Goal: Information Seeking & Learning: Learn about a topic

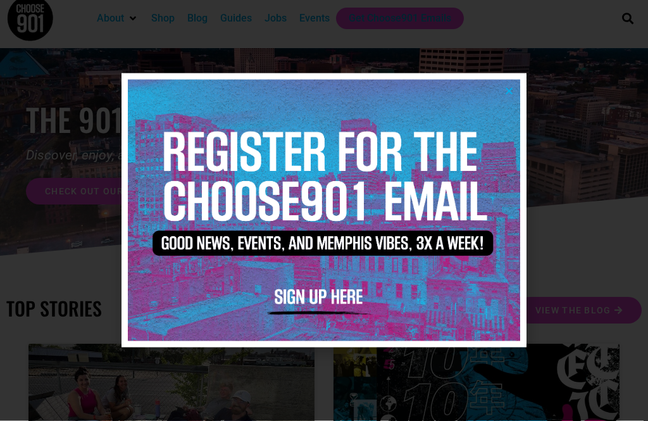
scroll to position [12, 0]
click at [512, 93] on icon "Close" at bounding box center [508, 90] width 9 height 9
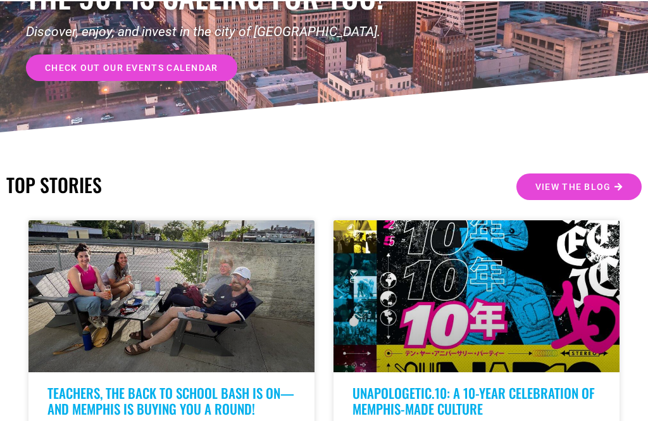
scroll to position [30, 0]
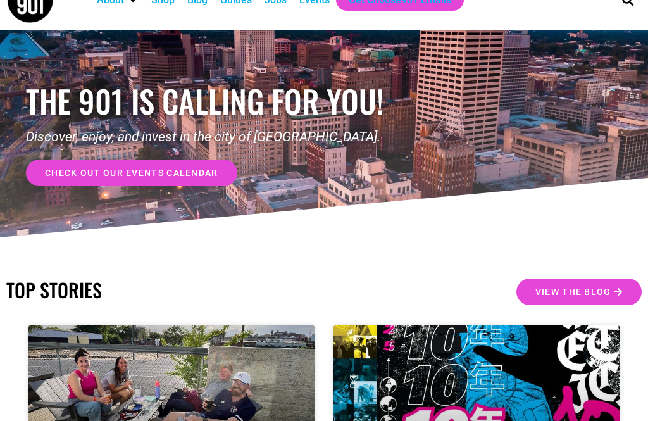
click at [200, 171] on span "check out our events calendar" at bounding box center [131, 172] width 173 height 9
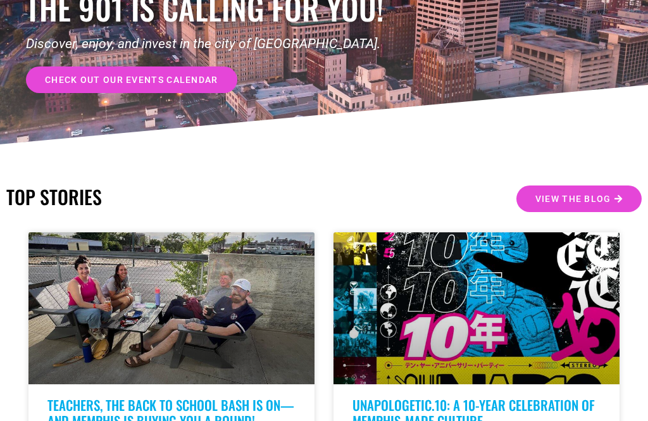
scroll to position [71, 0]
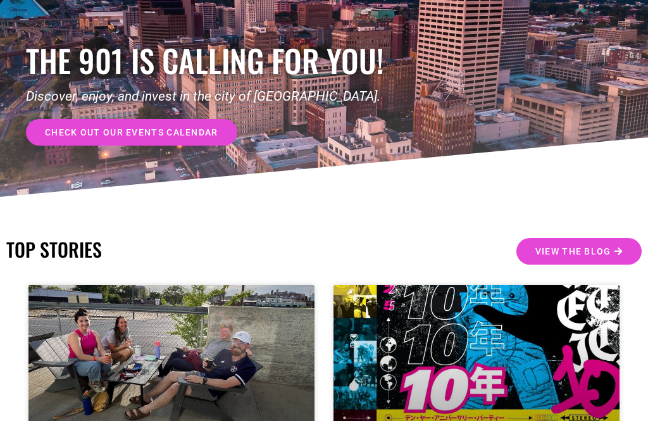
click at [199, 132] on span "check out our events calendar" at bounding box center [131, 132] width 173 height 9
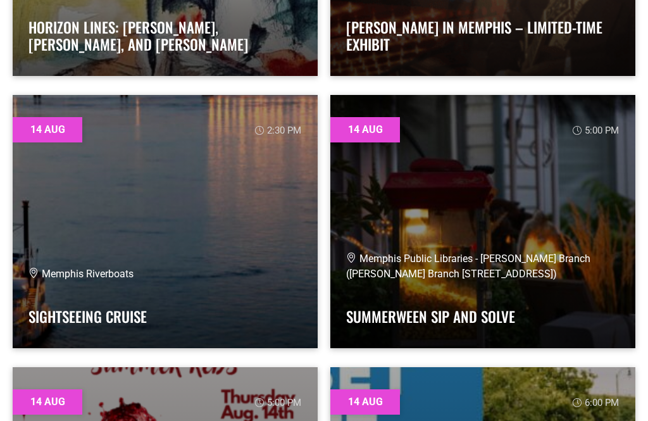
scroll to position [4437, 0]
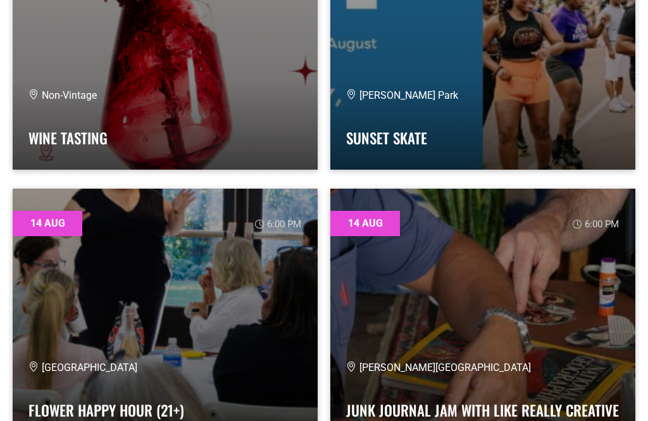
click at [302, 139] on link at bounding box center [165, 43] width 305 height 253
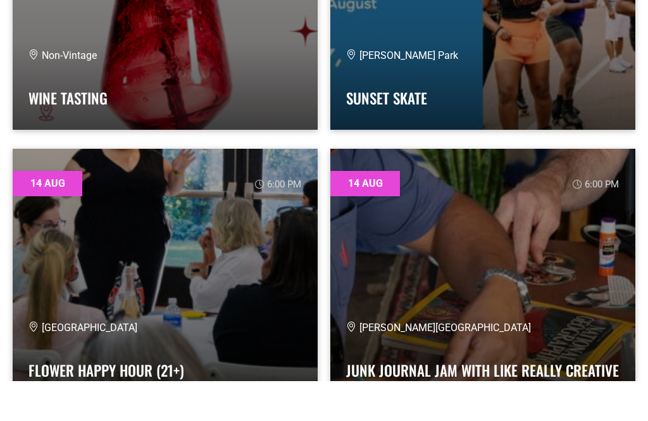
scroll to position [4709, 0]
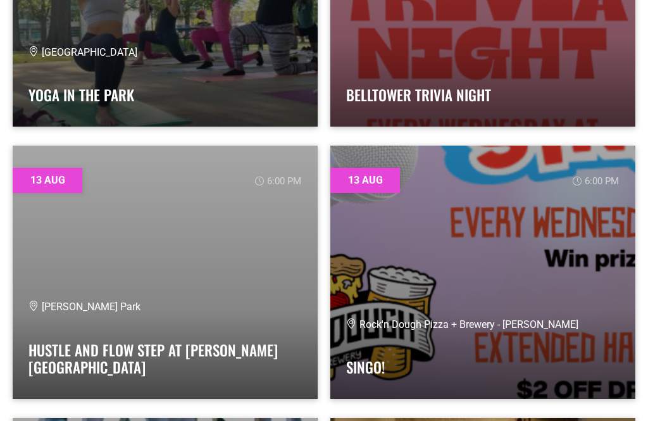
scroll to position [3109, 0]
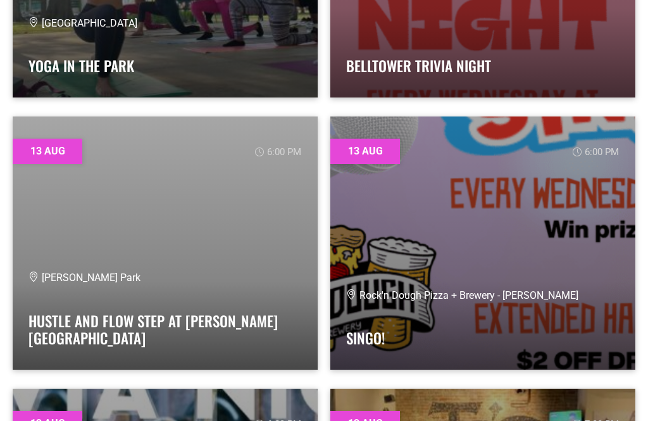
click at [553, 247] on link at bounding box center [482, 242] width 305 height 253
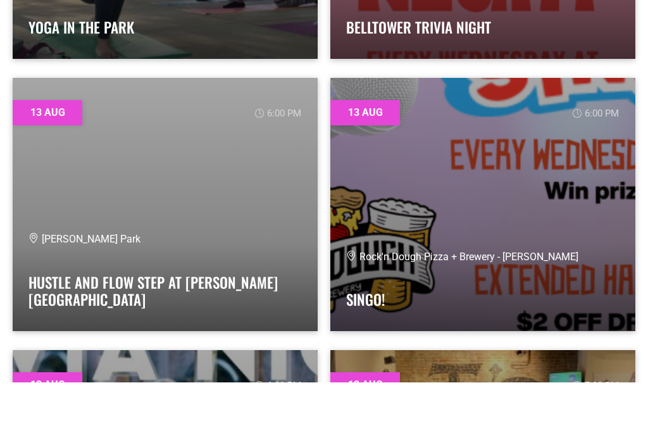
scroll to position [3150, 0]
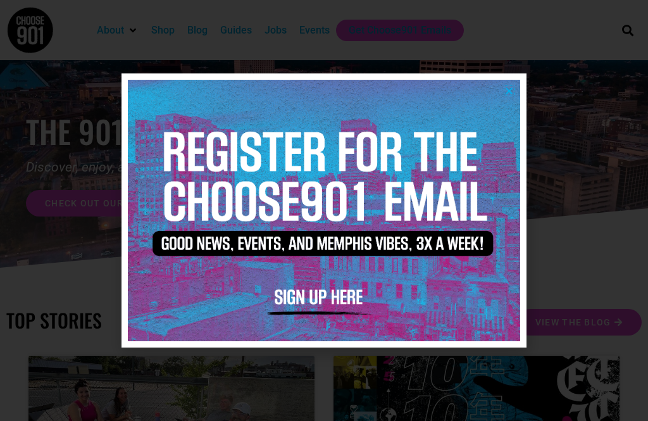
click at [510, 87] on icon "Close" at bounding box center [508, 90] width 9 height 9
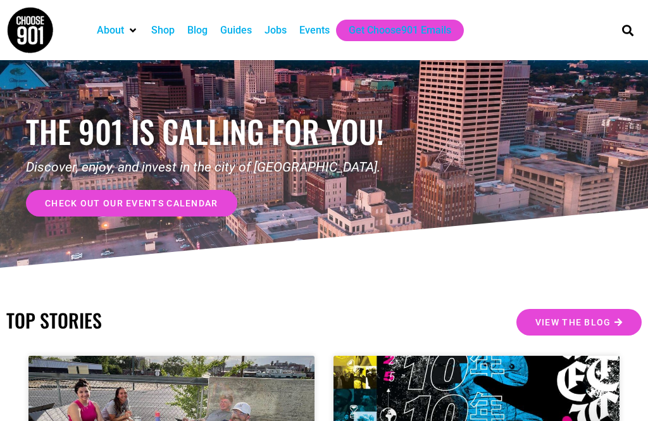
click at [188, 201] on span "check out our events calendar" at bounding box center [131, 203] width 173 height 9
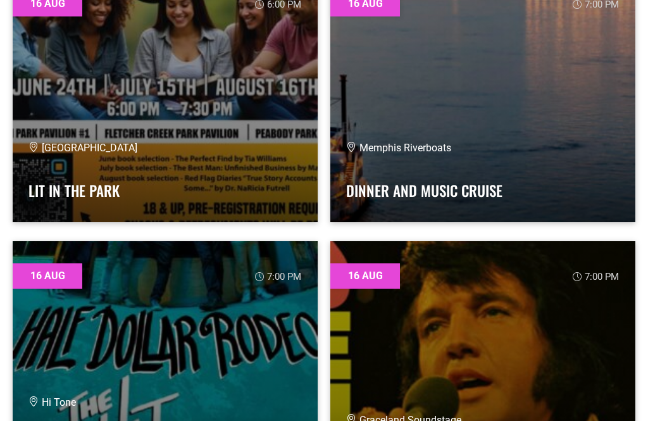
scroll to position [11664, 0]
